Goal: Task Accomplishment & Management: Manage account settings

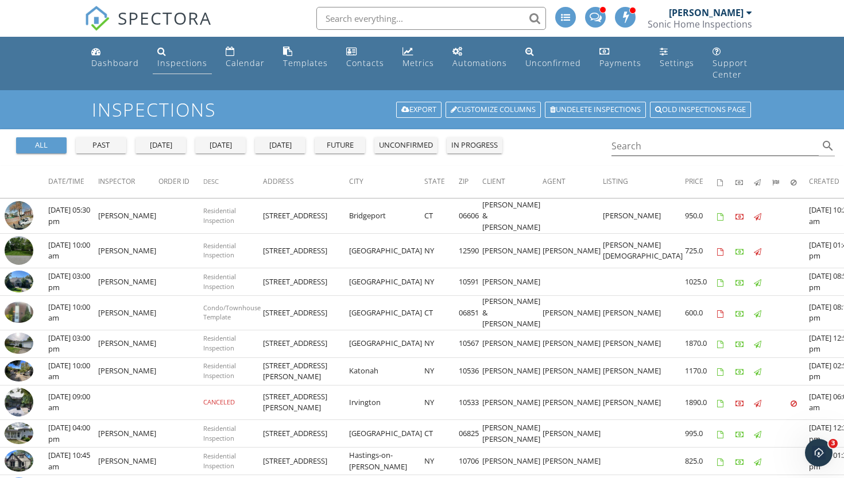
click at [169, 65] on div "Inspections" at bounding box center [182, 62] width 50 height 11
click at [171, 57] on div "Inspections" at bounding box center [182, 62] width 50 height 11
click at [180, 65] on div "Inspections" at bounding box center [182, 62] width 50 height 11
click at [113, 61] on div "Dashboard" at bounding box center [115, 62] width 48 height 11
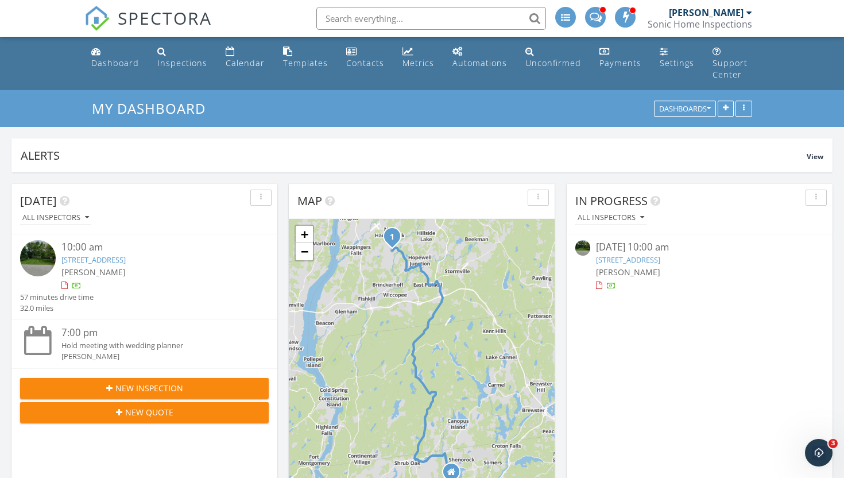
click at [173, 382] on span "New Inspection" at bounding box center [149, 388] width 68 height 12
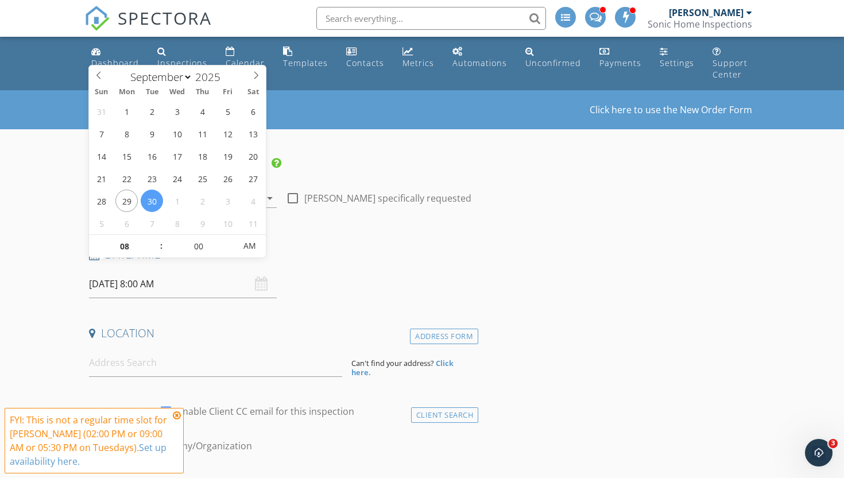
click at [110, 281] on input "[DATE] 8:00 AM" at bounding box center [183, 284] width 188 height 28
select select "9"
type input "10/02/2025 8:00 AM"
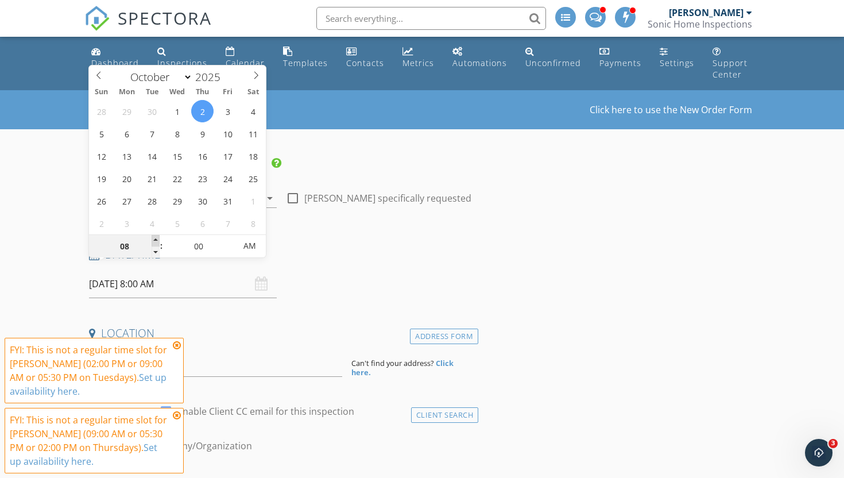
type input "09"
click at [154, 240] on span at bounding box center [156, 240] width 8 height 11
type input "10/02/2025 9:00 PM"
click at [250, 248] on span "AM" at bounding box center [250, 245] width 32 height 23
click at [370, 247] on h4 "Date/Time" at bounding box center [281, 254] width 385 height 15
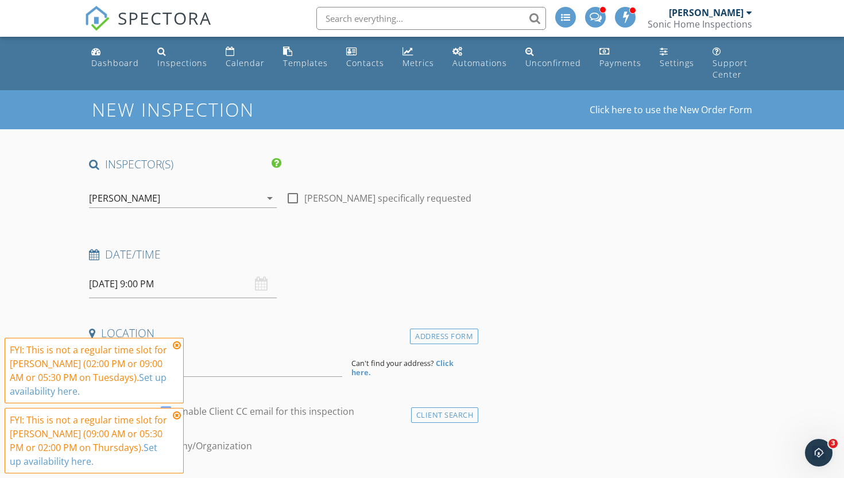
click at [177, 347] on icon at bounding box center [177, 344] width 8 height 9
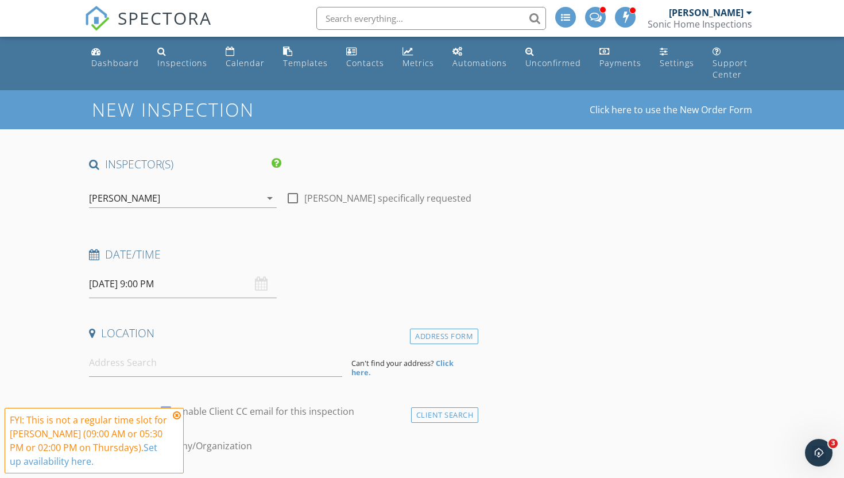
click at [174, 416] on icon at bounding box center [177, 414] width 8 height 9
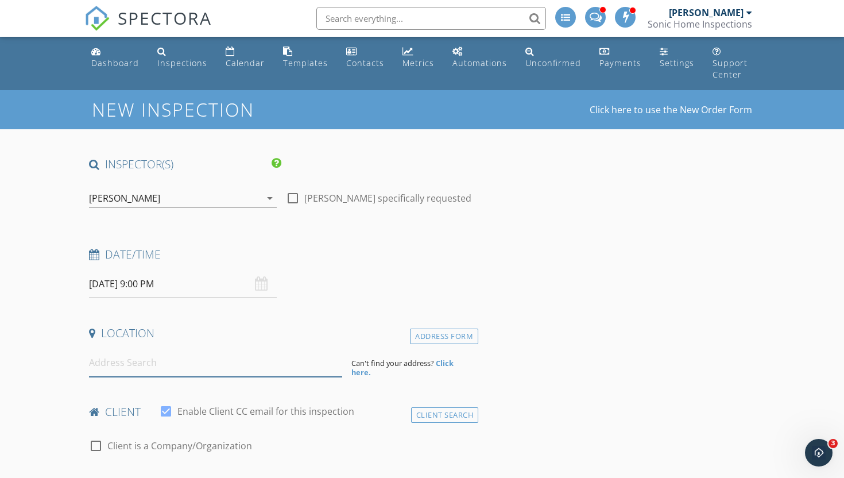
click at [110, 348] on input at bounding box center [215, 362] width 253 height 28
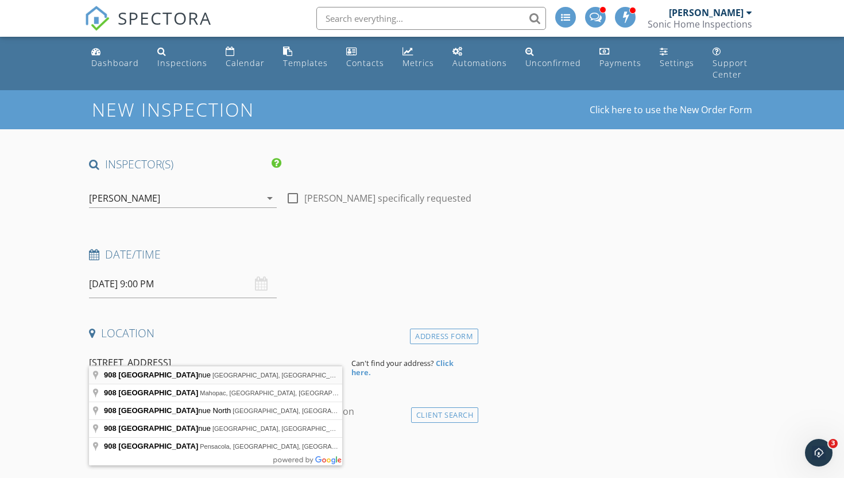
type input "908 Lake Avenue, Greenwich, CT, USA"
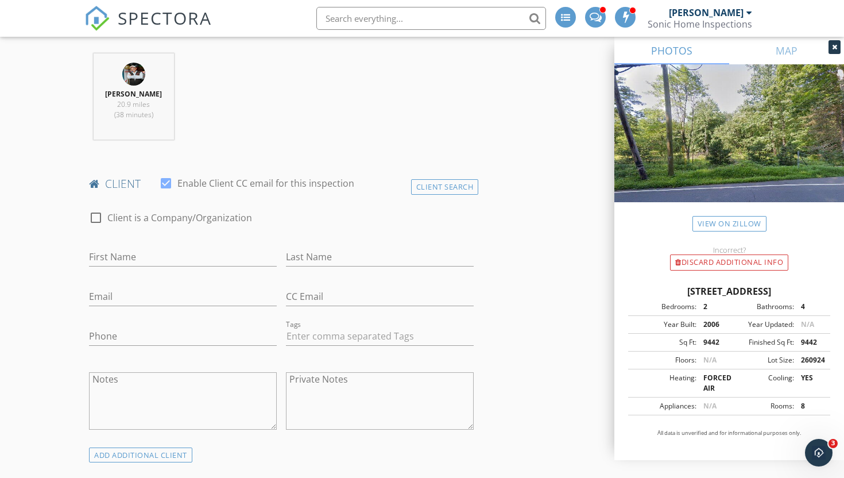
scroll to position [467, 0]
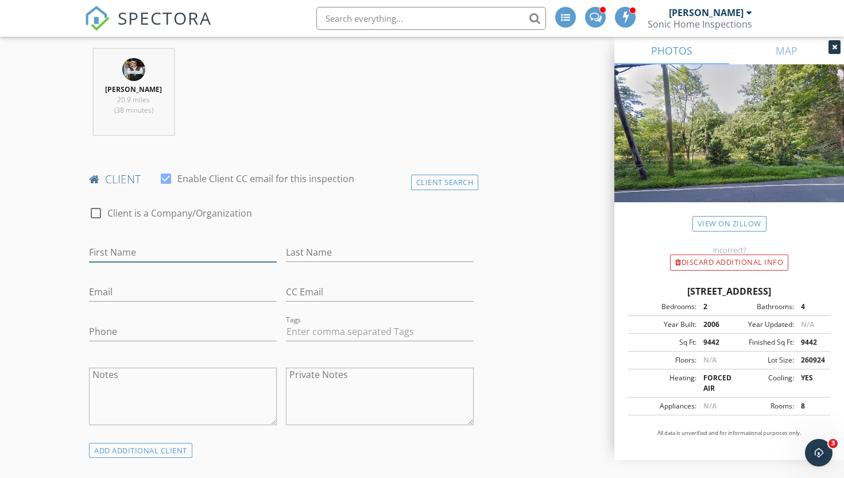
click at [112, 243] on input "First Name" at bounding box center [183, 252] width 188 height 19
type input "[PERSON_NAME]"
click at [307, 243] on input "Last Name" at bounding box center [380, 252] width 188 height 19
type input "[PERSON_NAME]"
click at [109, 283] on input "Email" at bounding box center [183, 291] width 188 height 19
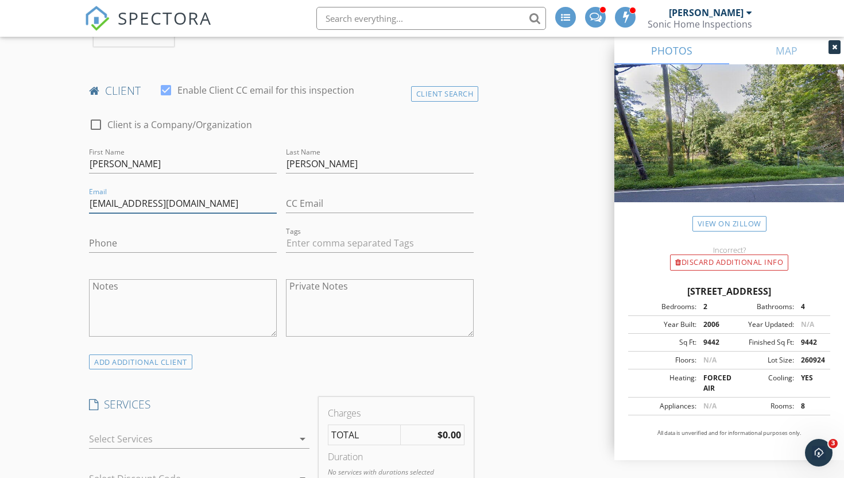
scroll to position [561, 0]
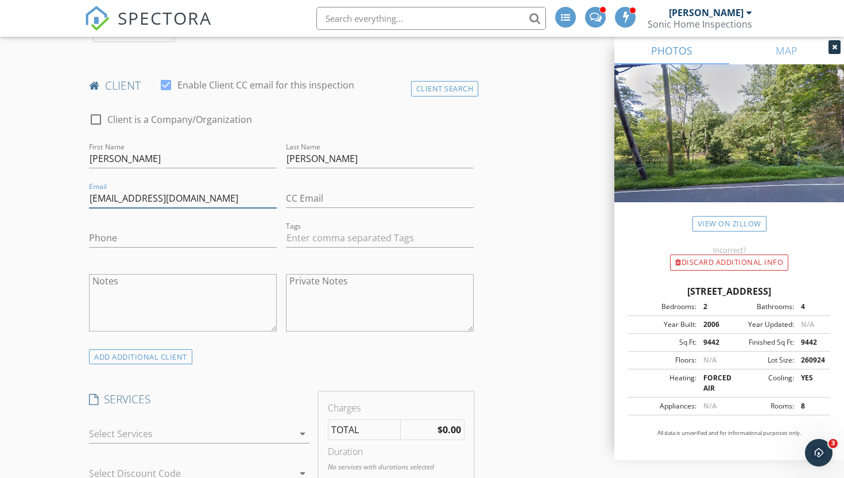
type input "Dsalamea@yahoo.com"
click at [114, 229] on input "Phone" at bounding box center [183, 237] width 188 height 19
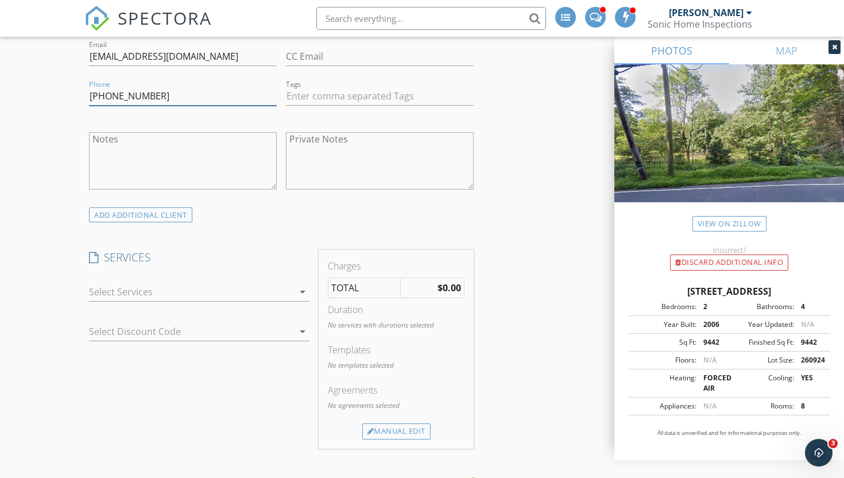
scroll to position [707, 0]
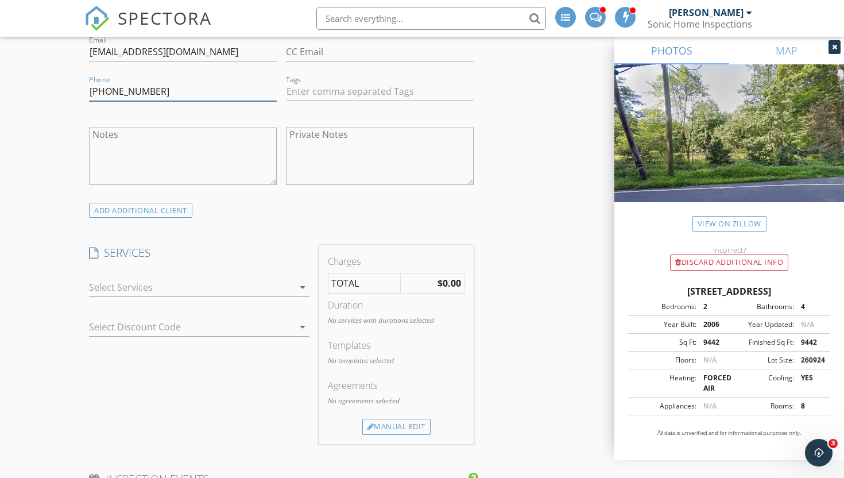
type input "[PHONE_NUMBER]"
click at [302, 280] on icon "arrow_drop_down" at bounding box center [303, 287] width 14 height 14
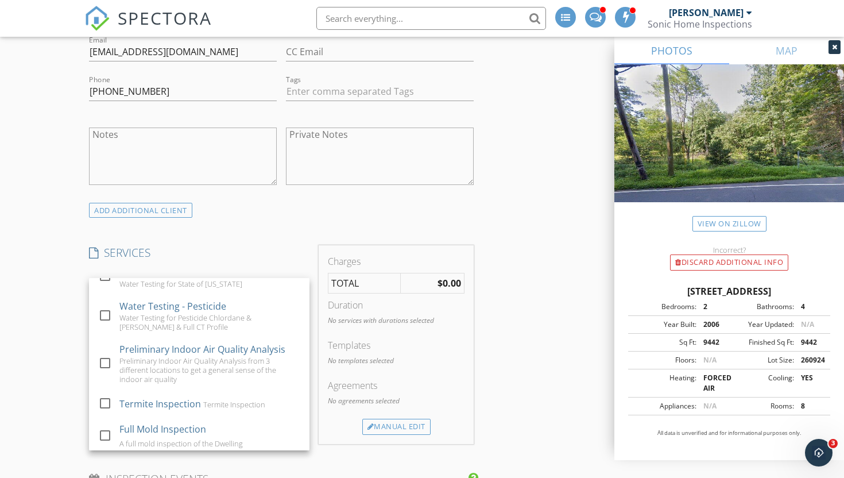
scroll to position [717, 0]
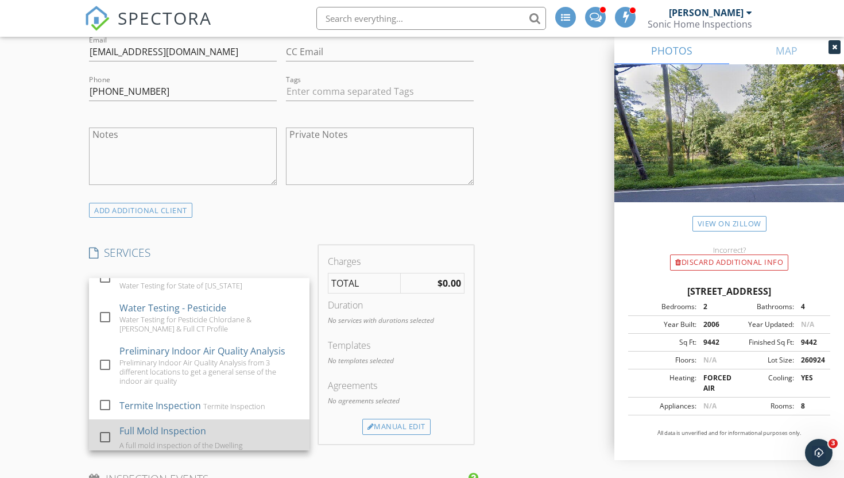
click at [104, 427] on div at bounding box center [105, 437] width 20 height 20
checkbox input "false"
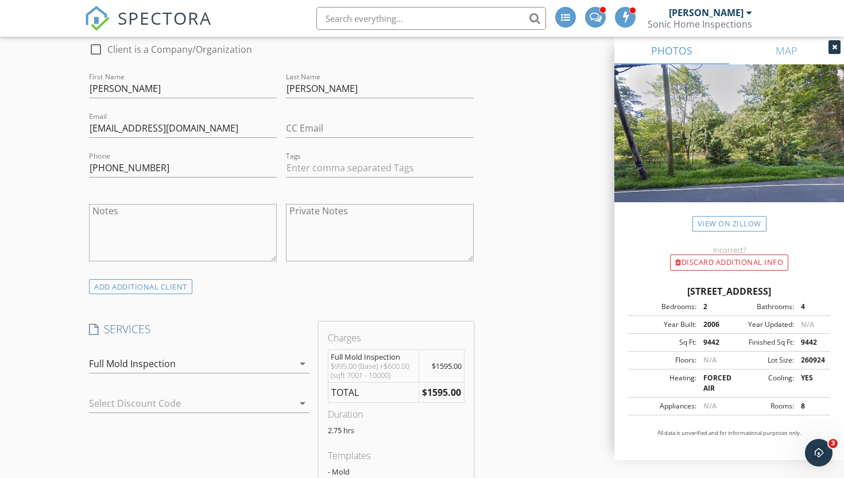
scroll to position [623, 0]
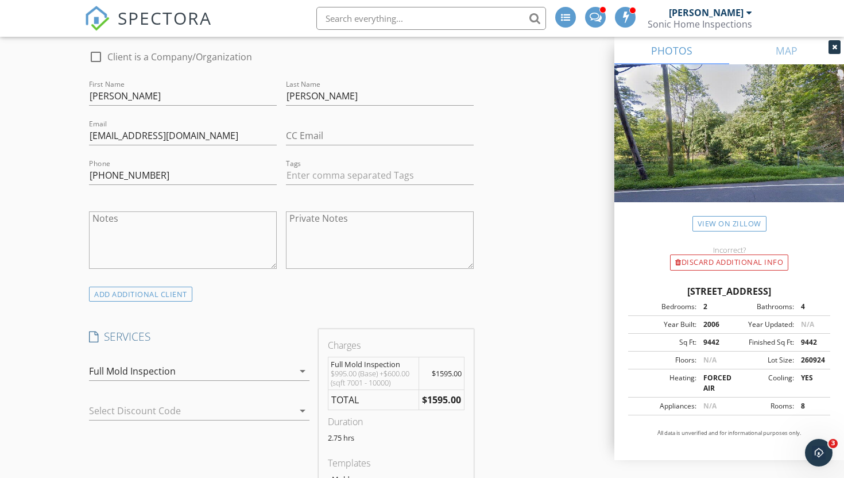
click at [305, 364] on icon "arrow_drop_down" at bounding box center [303, 371] width 14 height 14
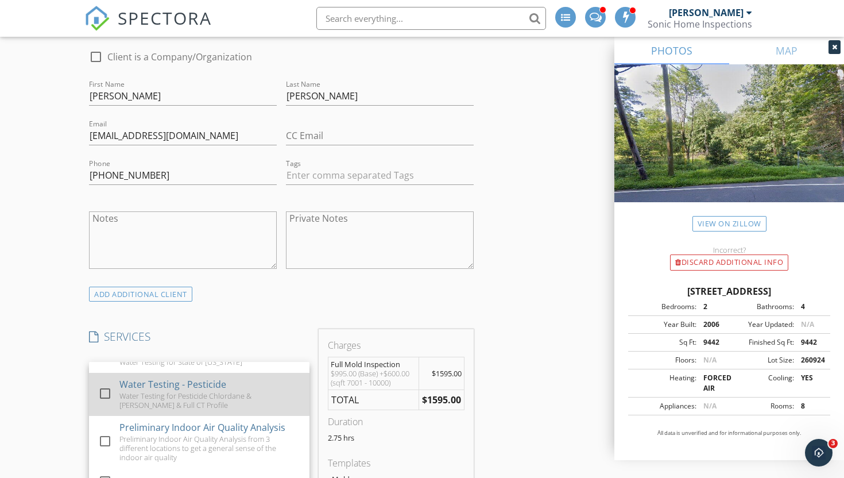
scroll to position [708, 0]
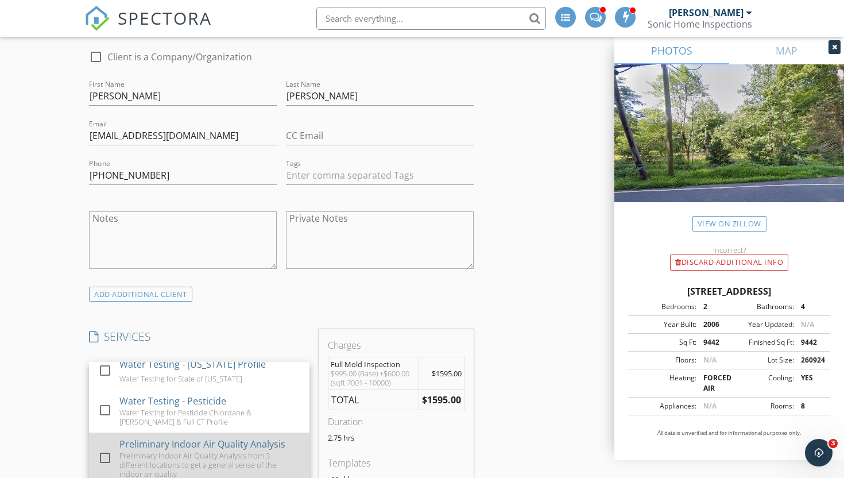
click at [106, 448] on div at bounding box center [105, 458] width 20 height 20
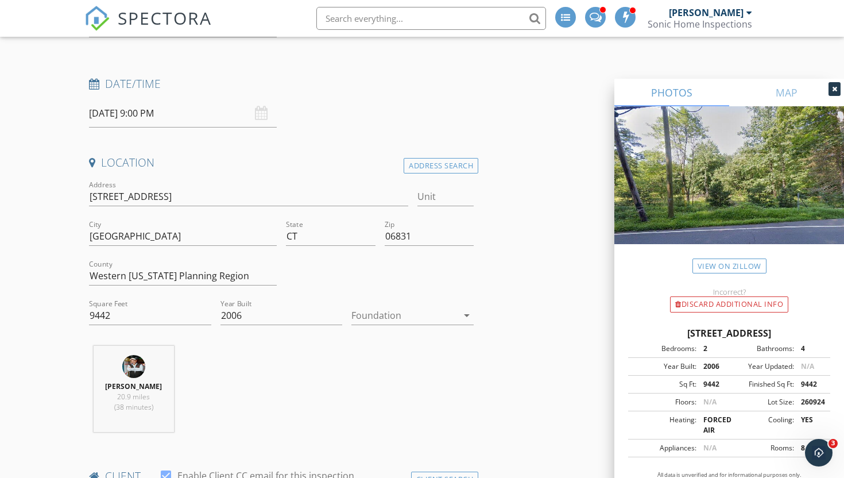
scroll to position [0, 0]
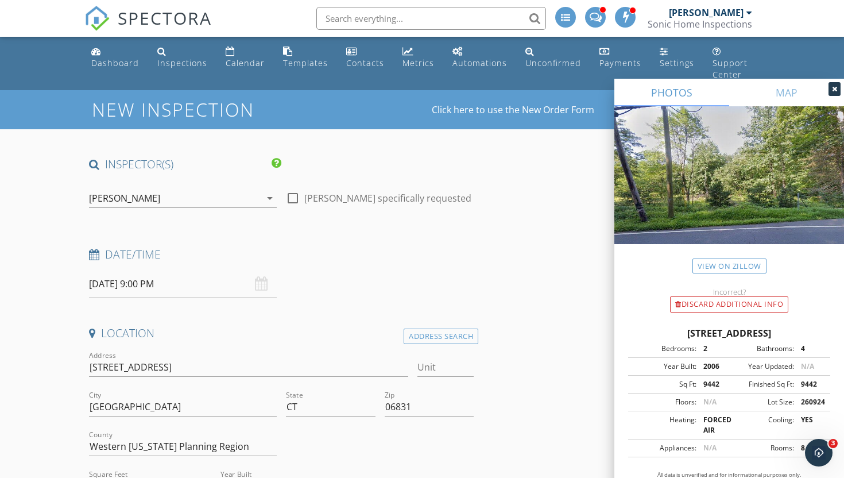
click at [833, 90] on icon at bounding box center [834, 89] width 5 height 7
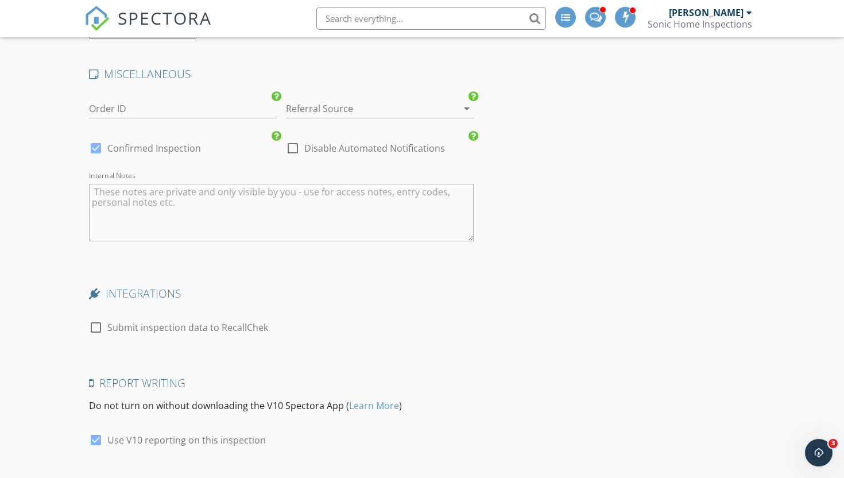
scroll to position [1842, 0]
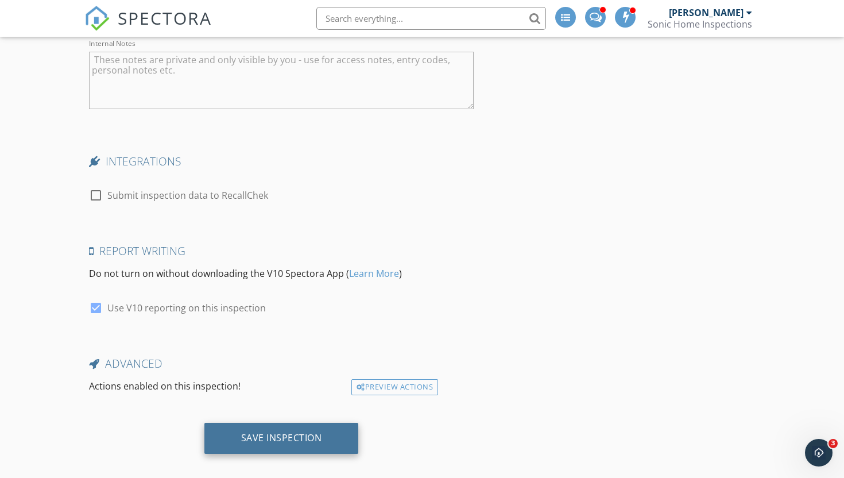
click at [296, 432] on div "Save Inspection" at bounding box center [281, 437] width 81 height 11
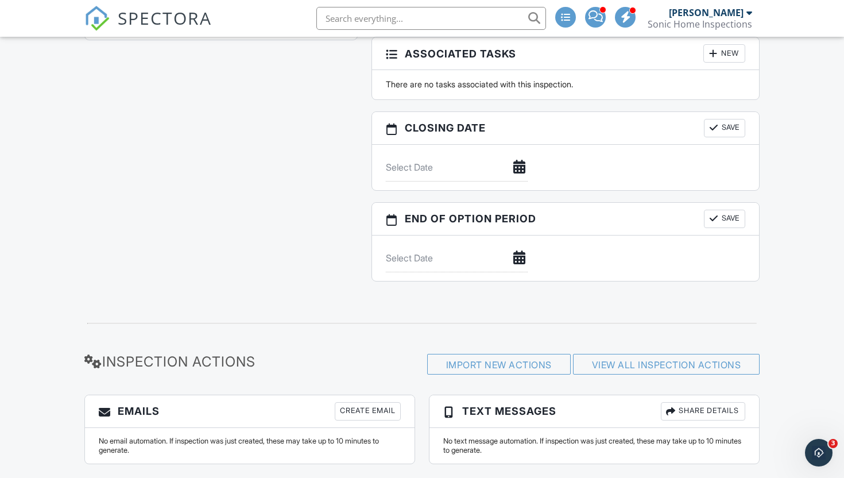
scroll to position [1005, 0]
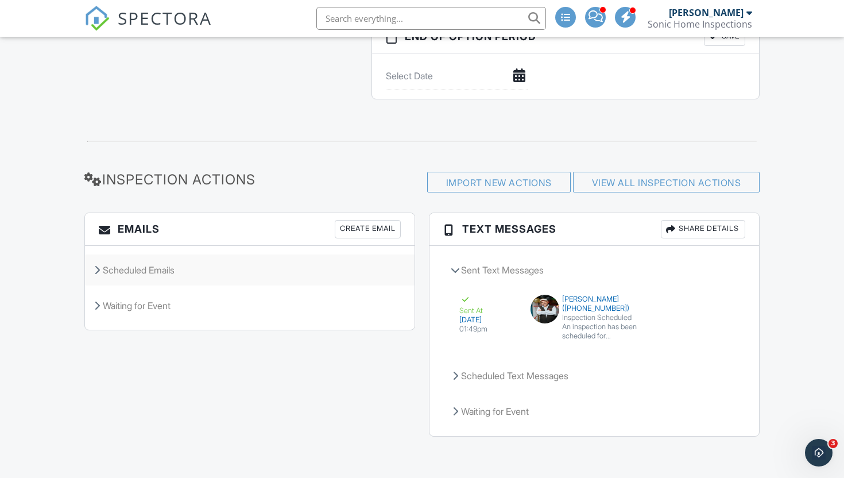
click at [191, 268] on div "Scheduled Emails" at bounding box center [250, 269] width 330 height 31
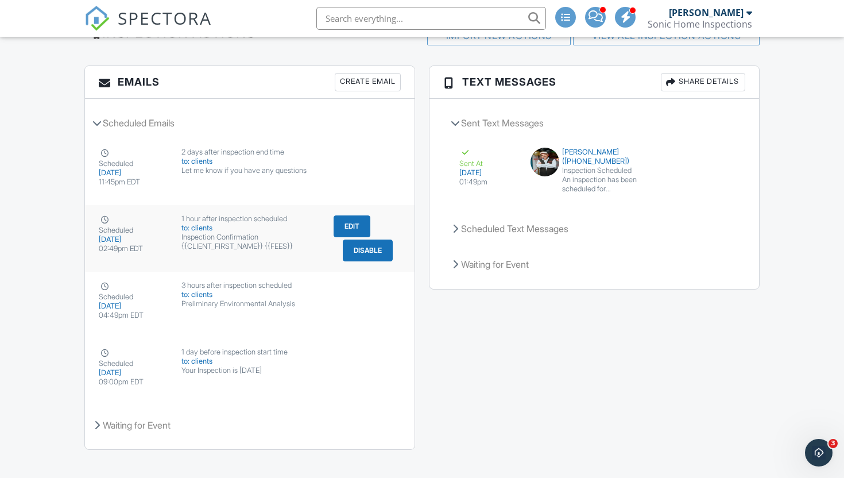
scroll to position [1297, 0]
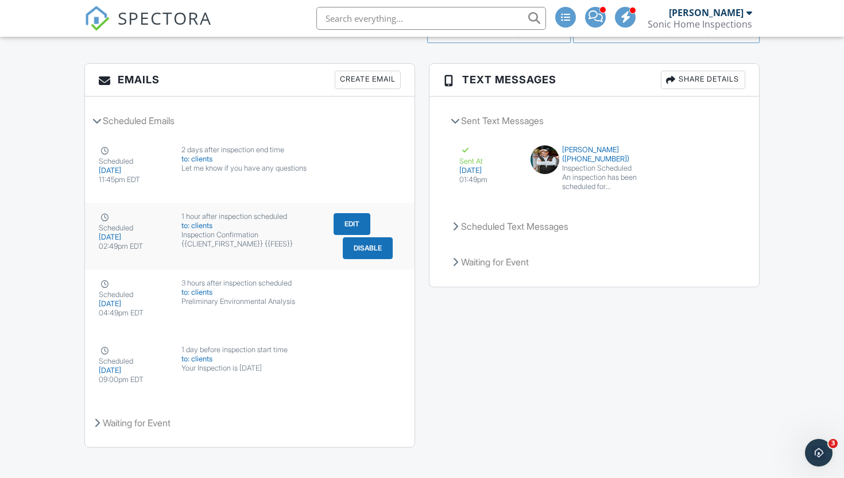
click at [212, 221] on div "1 hour after inspection scheduled" at bounding box center [249, 216] width 137 height 9
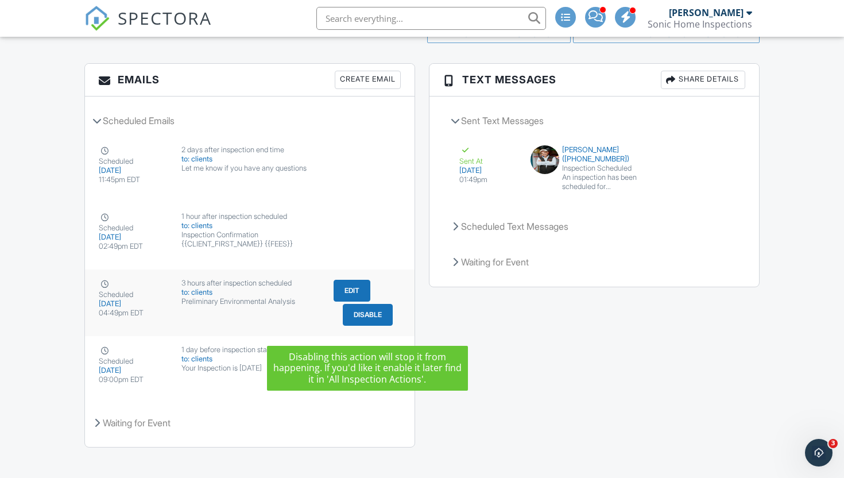
click at [378, 326] on button "Disable" at bounding box center [368, 315] width 50 height 22
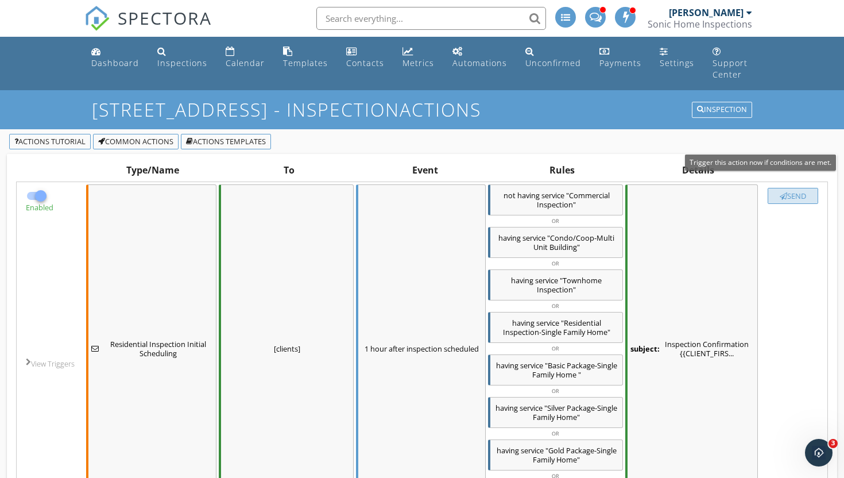
click at [793, 191] on div "Send" at bounding box center [793, 195] width 40 height 9
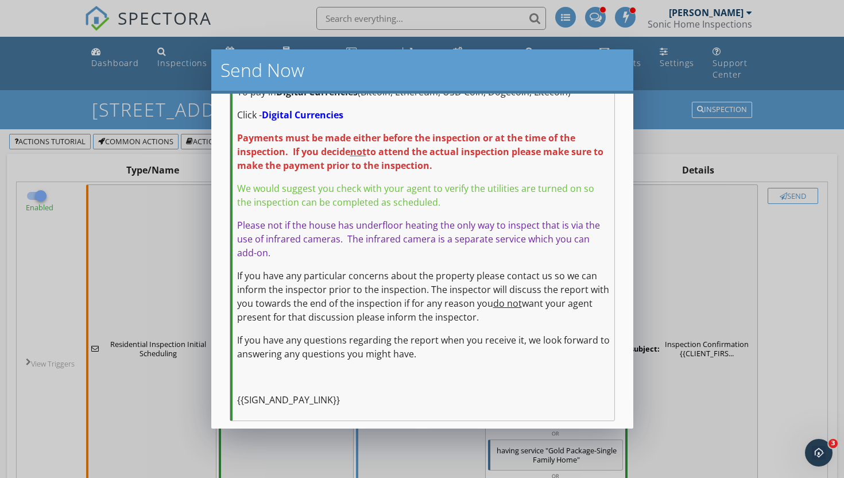
scroll to position [621, 0]
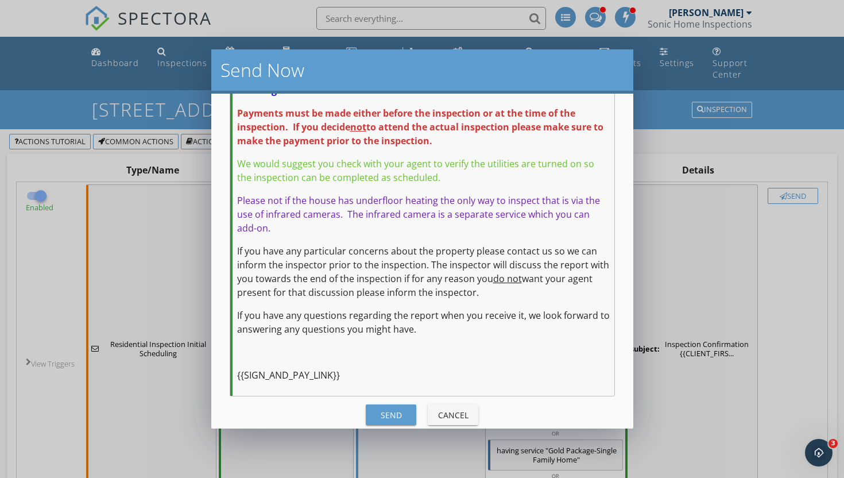
click at [390, 409] on div "Send" at bounding box center [391, 415] width 32 height 12
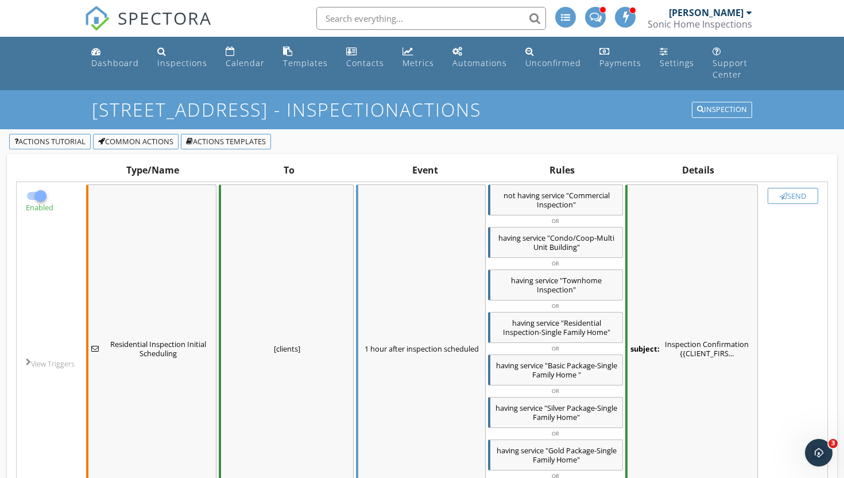
checkbox input "false"
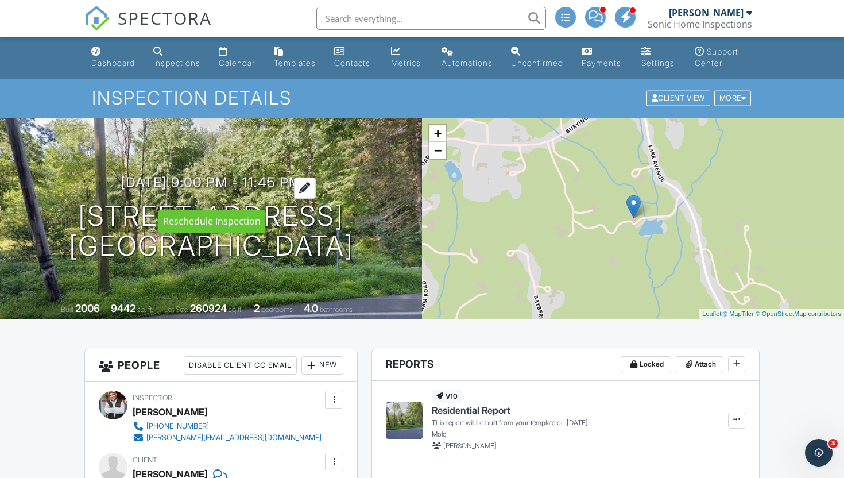
click at [316, 197] on div at bounding box center [305, 187] width 22 height 21
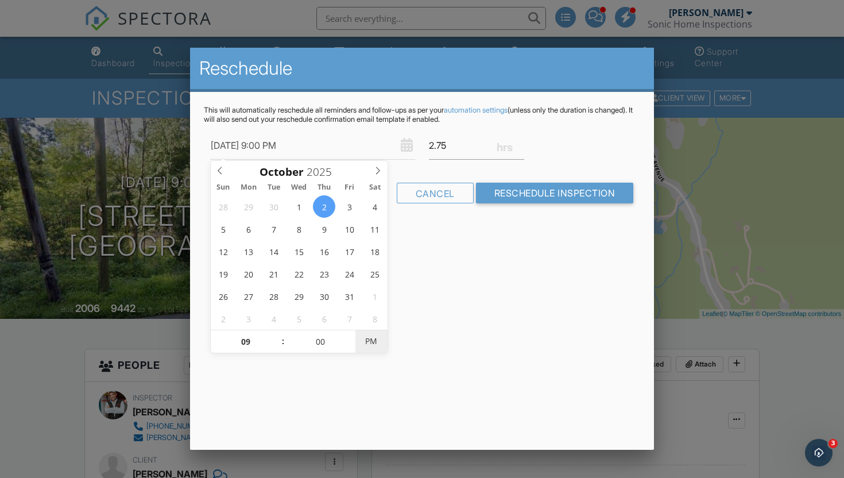
type input "[DATE] 9:00 AM"
click at [372, 343] on span "PM" at bounding box center [371, 341] width 32 height 23
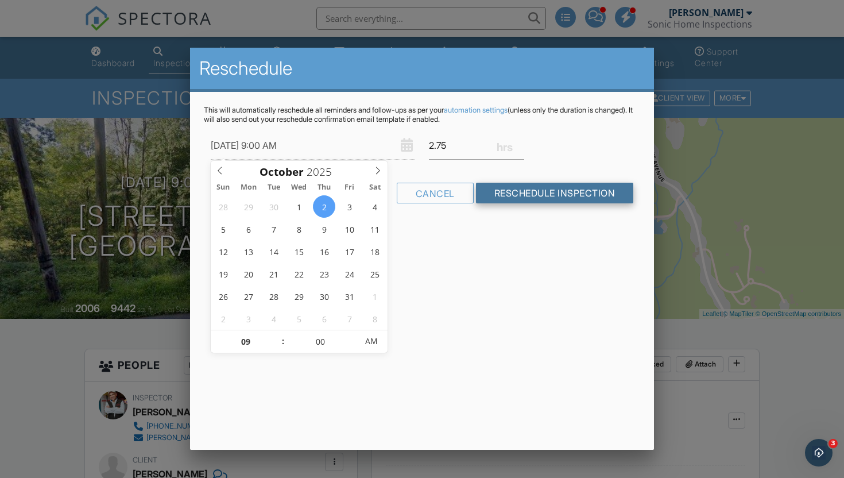
click at [544, 196] on input "Reschedule Inspection" at bounding box center [555, 193] width 158 height 21
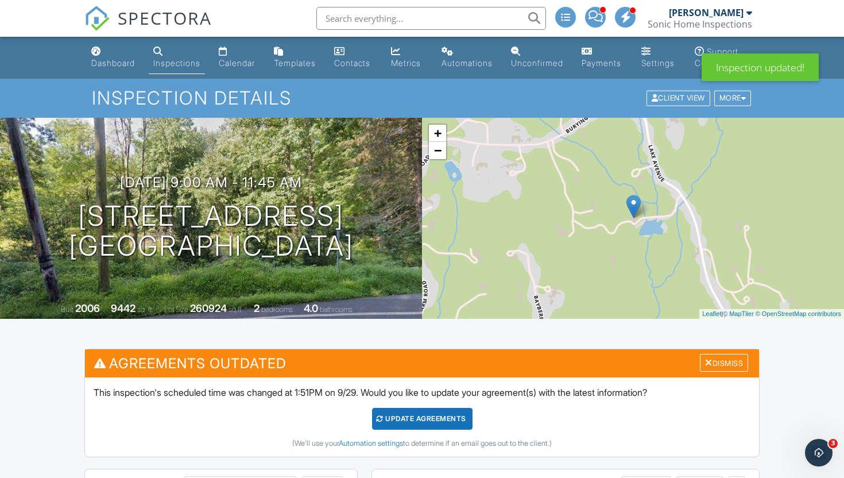
click at [438, 429] on div "Update Agreements" at bounding box center [422, 419] width 100 height 22
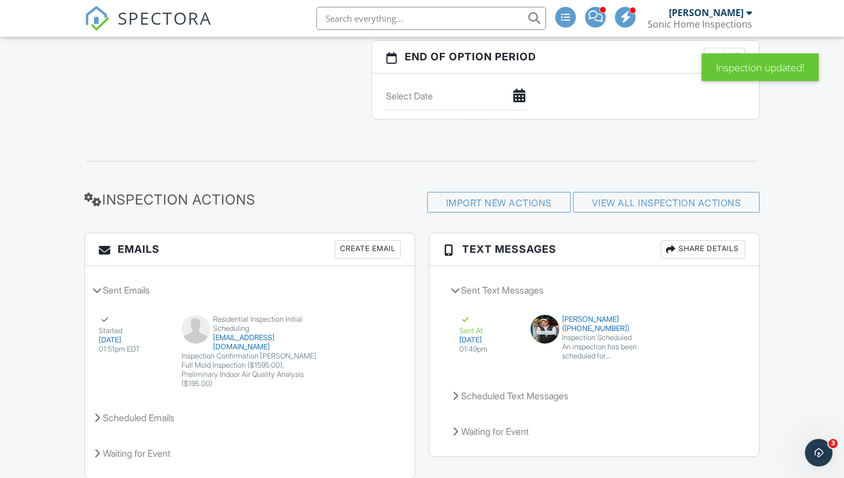
scroll to position [1172, 0]
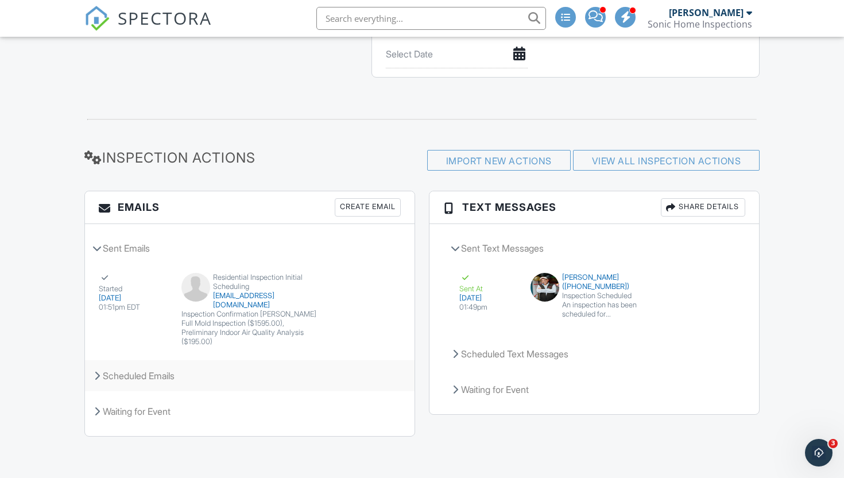
click at [185, 373] on div "Scheduled Emails" at bounding box center [250, 375] width 330 height 31
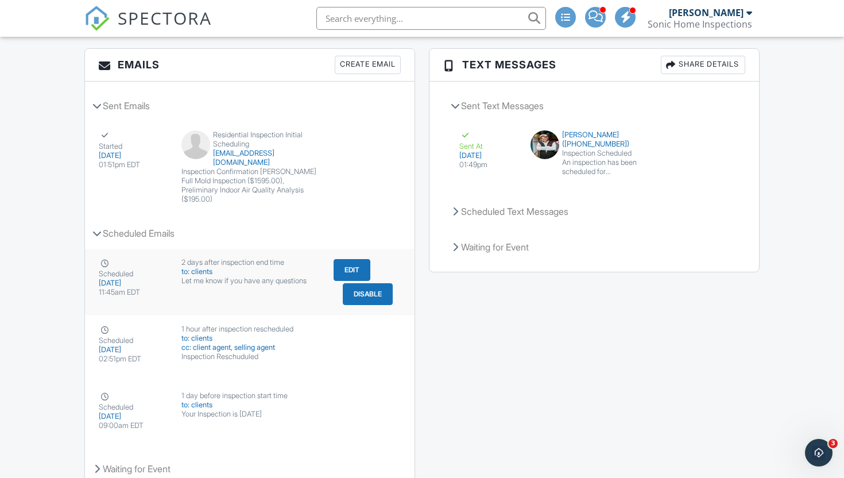
scroll to position [1372, 0]
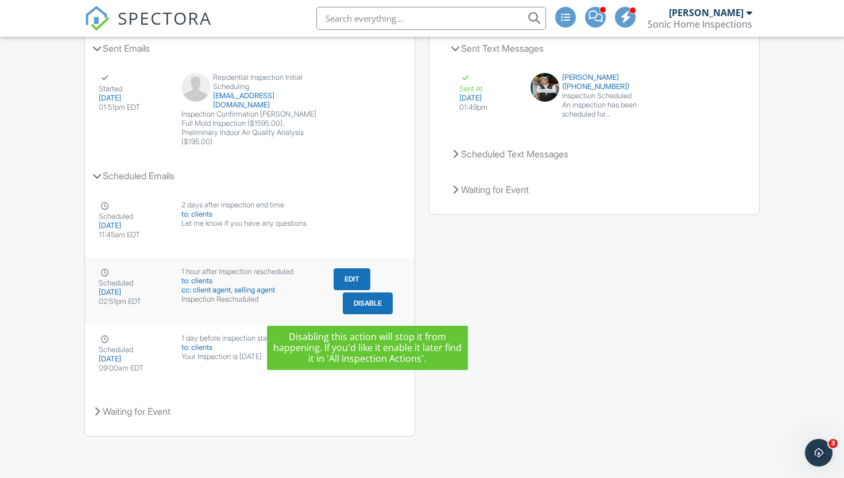
click at [367, 307] on button "Disable" at bounding box center [368, 303] width 50 height 22
